Goal: Task Accomplishment & Management: Manage account settings

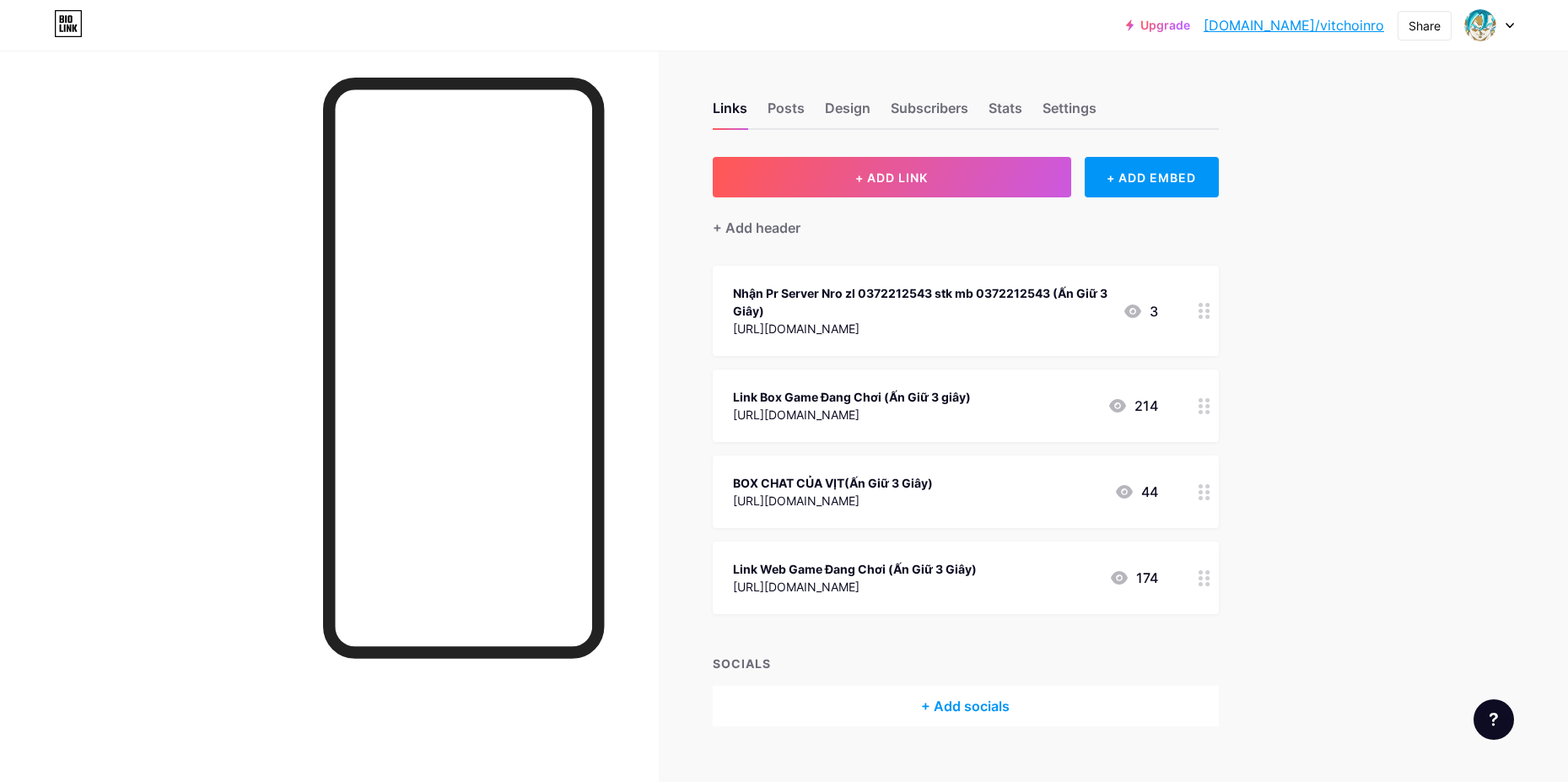
click at [1203, 403] on icon at bounding box center [1204, 406] width 11 height 16
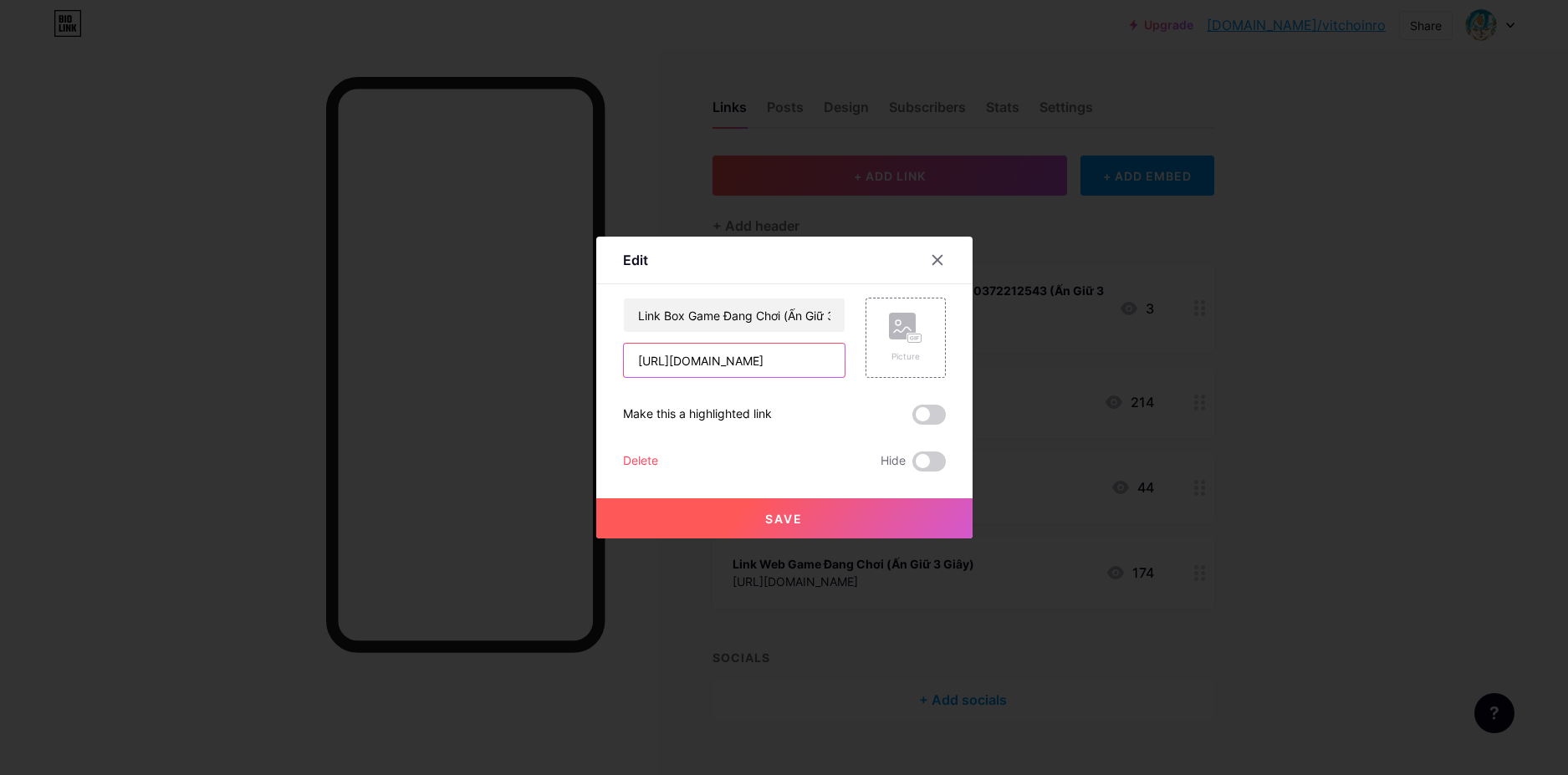
click at [784, 368] on input "[URL][DOMAIN_NAME]" at bounding box center [733, 360] width 220 height 33
paste input "[URL][DOMAIN_NAME]"
type input "[URL][DOMAIN_NAME]"
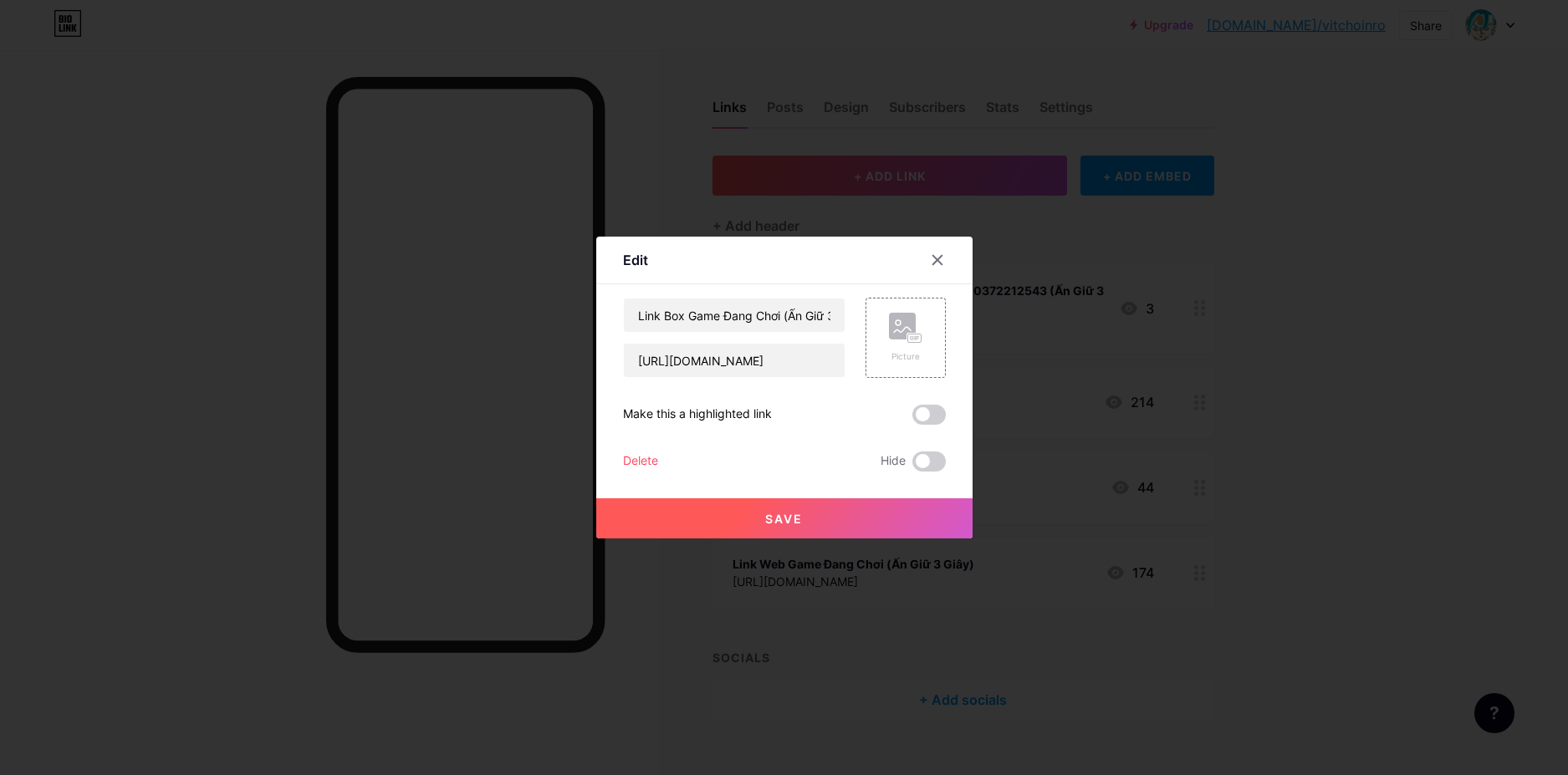
click at [800, 515] on span "Save" at bounding box center [784, 519] width 38 height 14
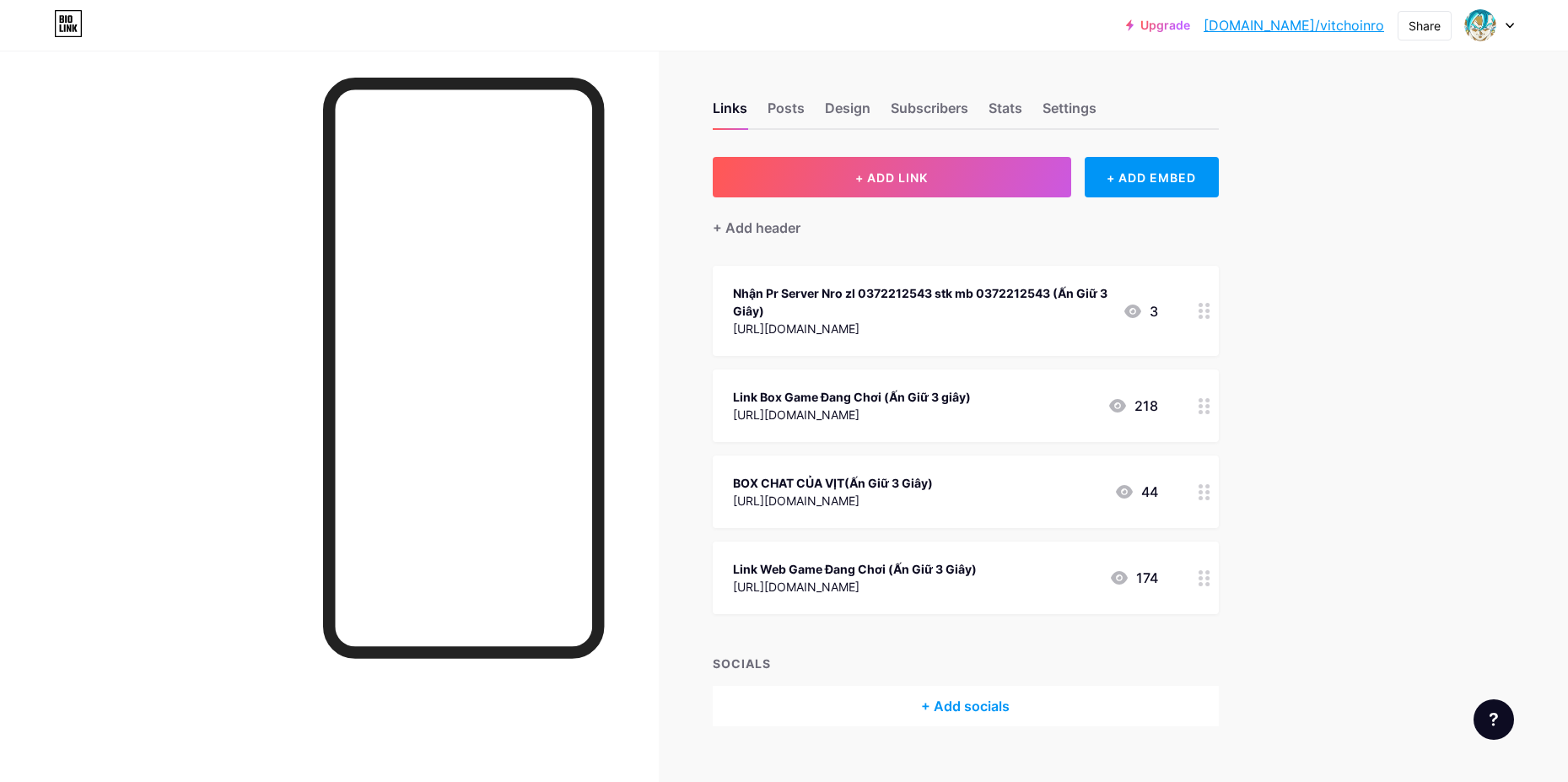
click at [1209, 582] on circle at bounding box center [1207, 584] width 4 height 4
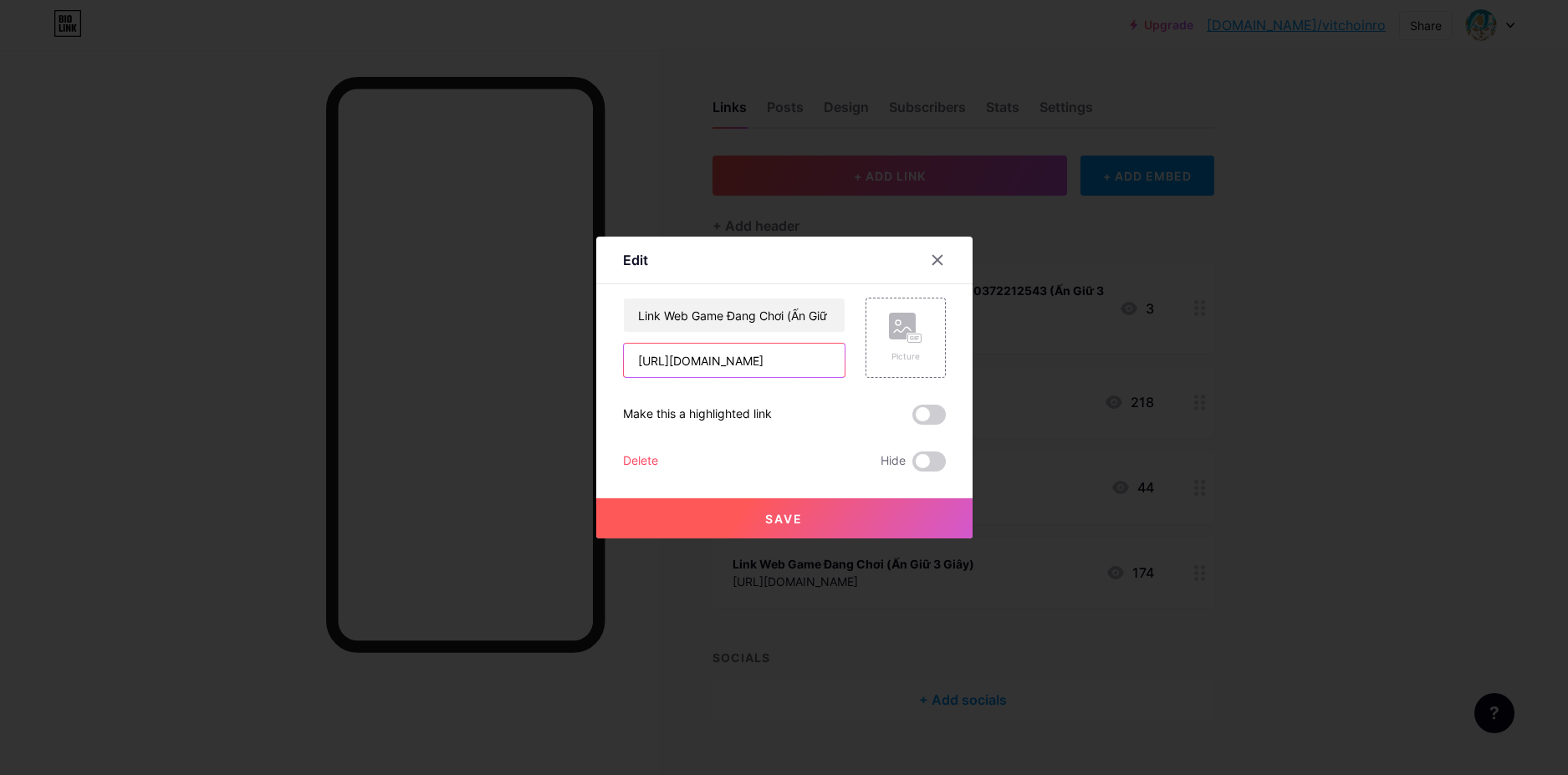
click at [837, 360] on input "[URL][DOMAIN_NAME]" at bounding box center [733, 360] width 220 height 33
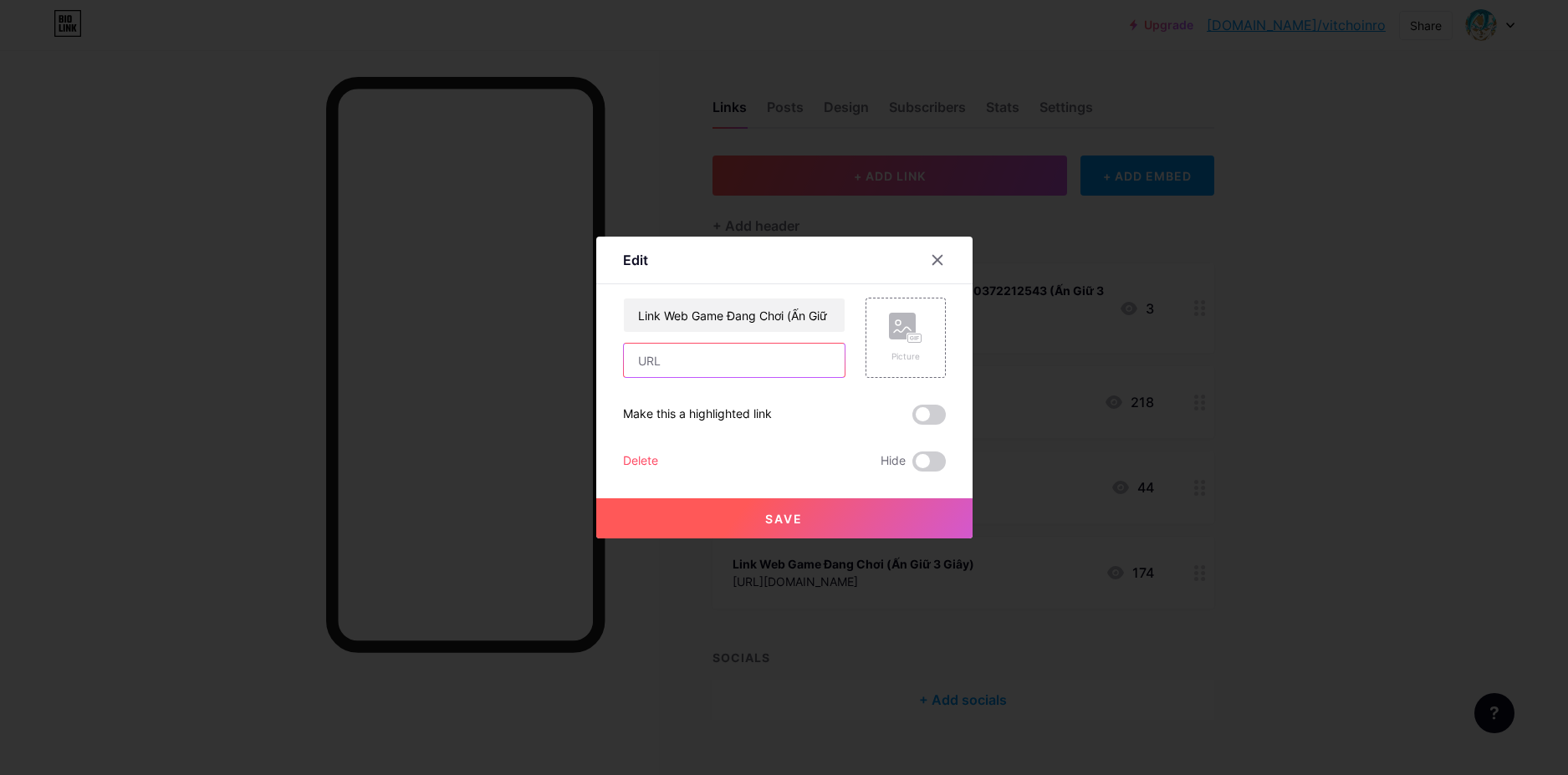
click at [832, 360] on input "text" at bounding box center [733, 360] width 220 height 33
type input "[URL][DOMAIN_NAME]"
click at [794, 521] on span "Save" at bounding box center [784, 519] width 38 height 14
